Goal: Find specific page/section: Find specific page/section

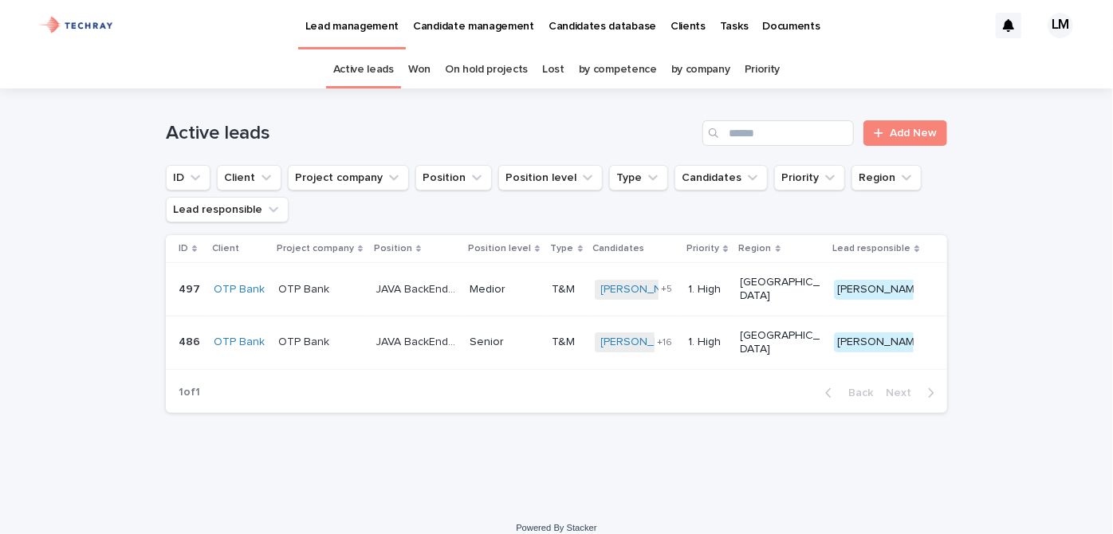
click at [600, 22] on p "Candidates database" at bounding box center [603, 16] width 108 height 33
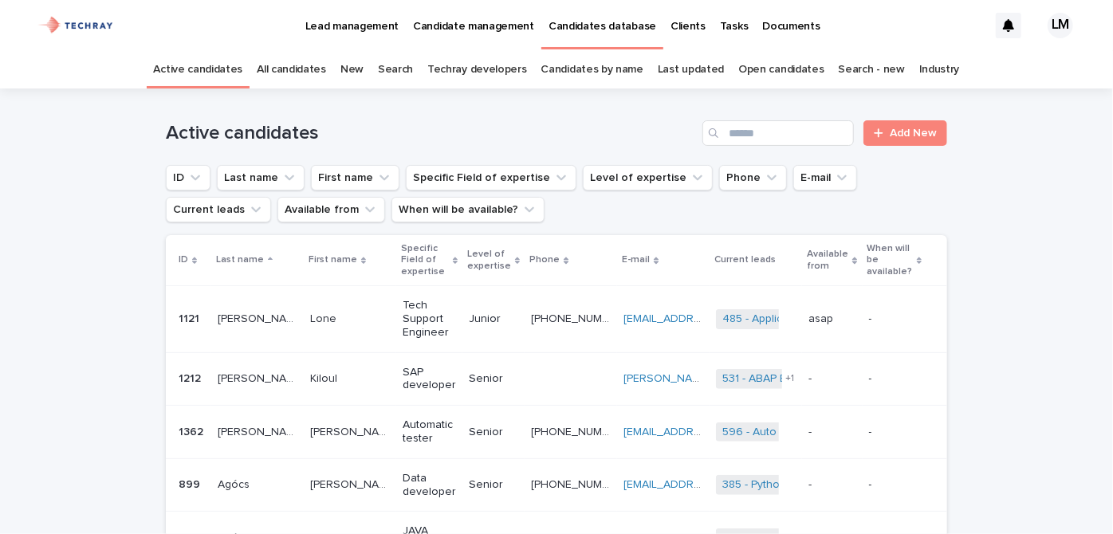
click at [361, 72] on link "New" at bounding box center [351, 69] width 23 height 37
